Goal: Task Accomplishment & Management: Manage account settings

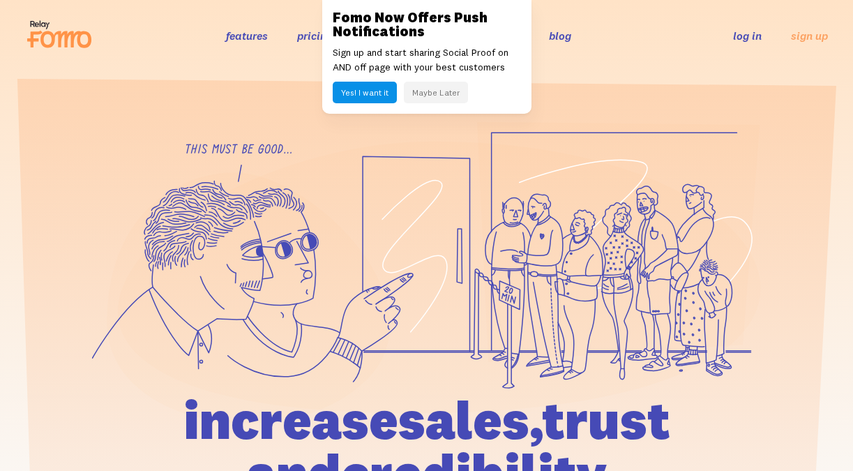
click at [449, 92] on button "Maybe Later" at bounding box center [436, 93] width 64 height 22
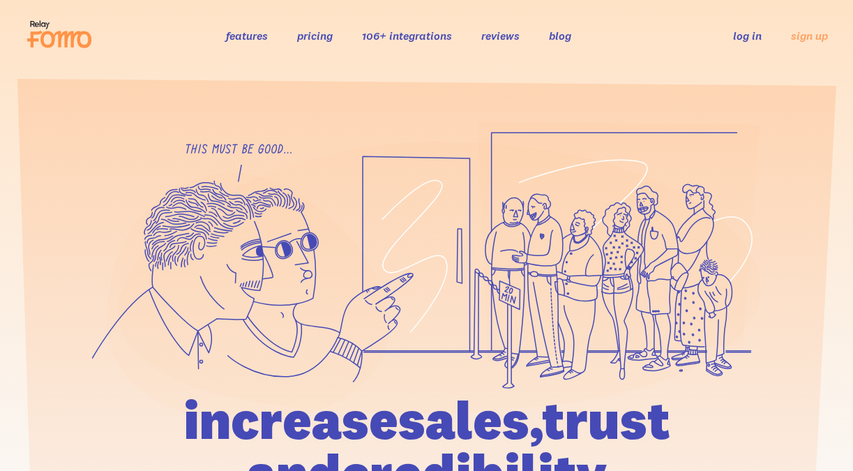
click at [745, 40] on link "log in" at bounding box center [747, 36] width 29 height 14
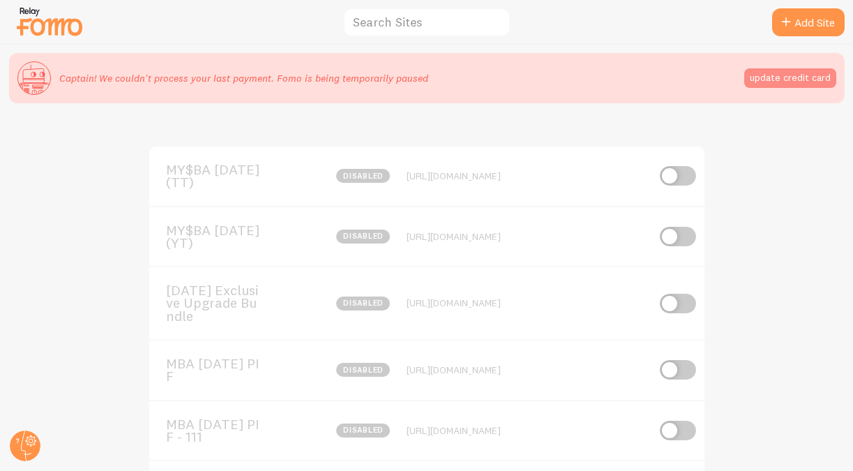
click at [793, 76] on button "update credit card" at bounding box center [790, 78] width 92 height 20
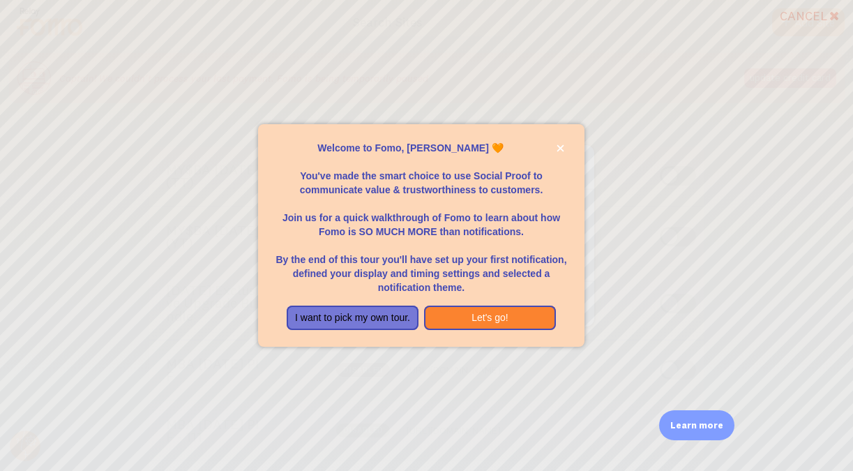
click at [339, 215] on p "Join us for a quick walkthrough of Fomo to learn about how Fomo is SO MUCH MORE…" at bounding box center [421, 218] width 292 height 42
click at [560, 141] on button "close," at bounding box center [560, 148] width 15 height 15
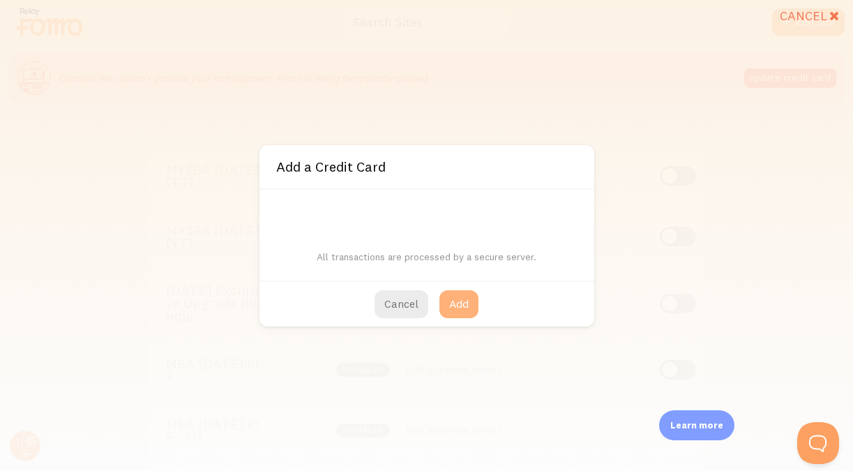
click at [457, 301] on button "Add" at bounding box center [458, 304] width 39 height 28
